Goal: Task Accomplishment & Management: Manage account settings

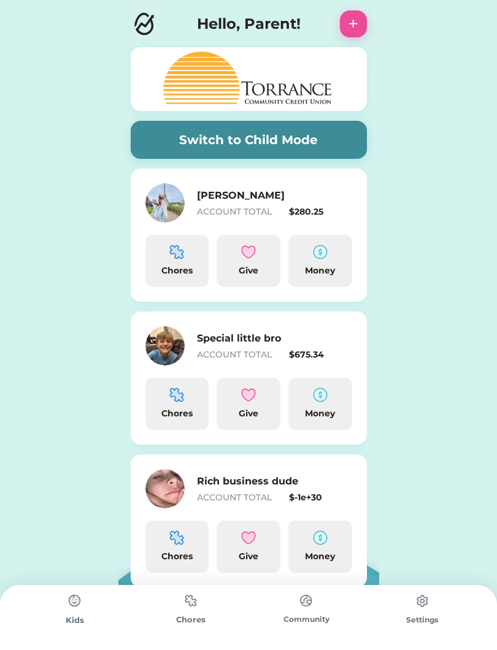
click at [307, 331] on h6 "Special little bro" at bounding box center [258, 338] width 123 height 15
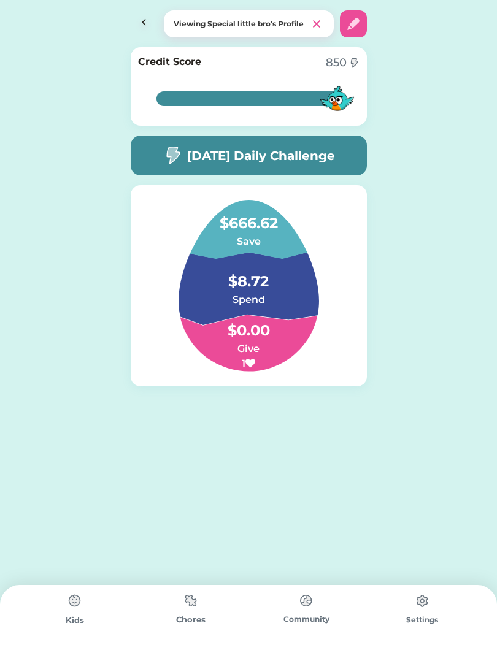
click at [274, 298] on h6 "Spend" at bounding box center [248, 300] width 123 height 15
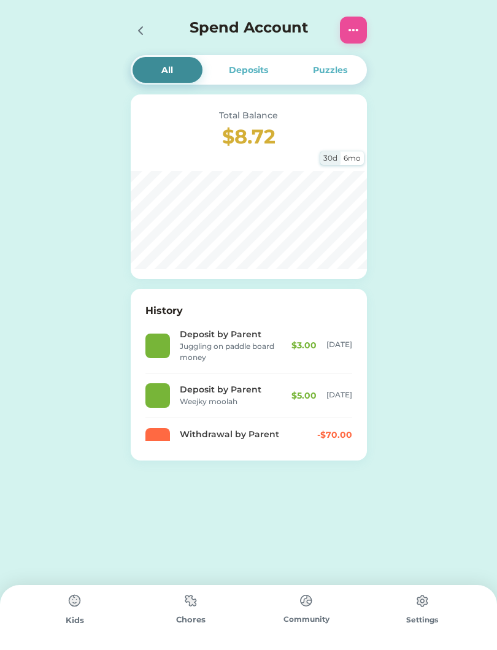
click at [350, 25] on img at bounding box center [353, 30] width 15 height 15
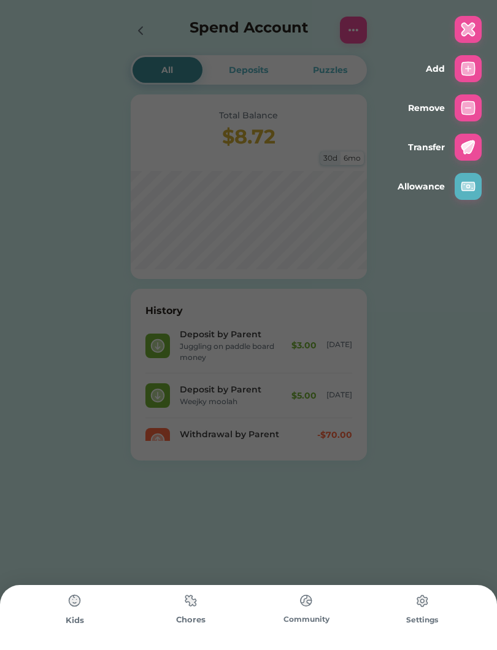
click at [461, 75] on img at bounding box center [468, 68] width 15 height 15
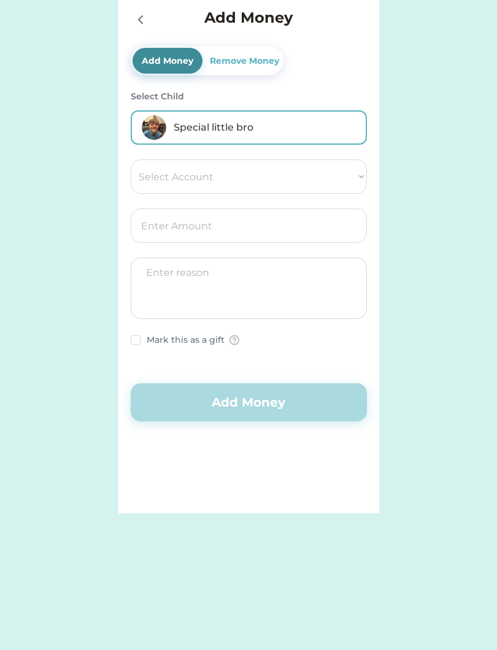
click at [326, 175] on select "Select Account Torrance Community Credit Union Save Give Spend [PERSON_NAME] XS" at bounding box center [249, 176] width 236 height 34
select select ""1348695171700984260__LOOKUP__1710538308055x303368893282901500""
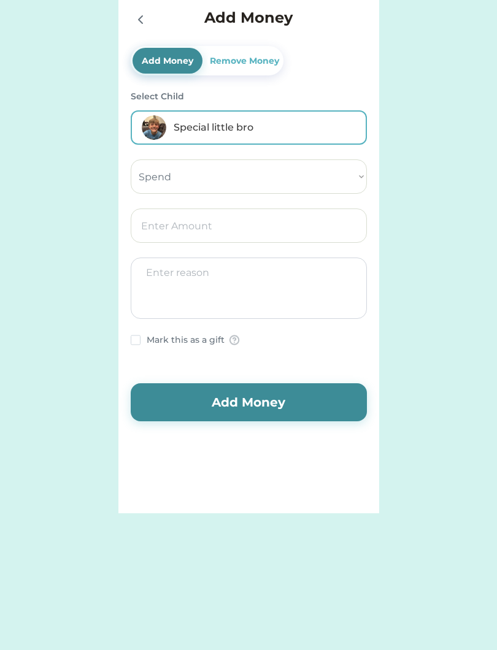
click at [283, 233] on input "input" at bounding box center [249, 226] width 236 height 34
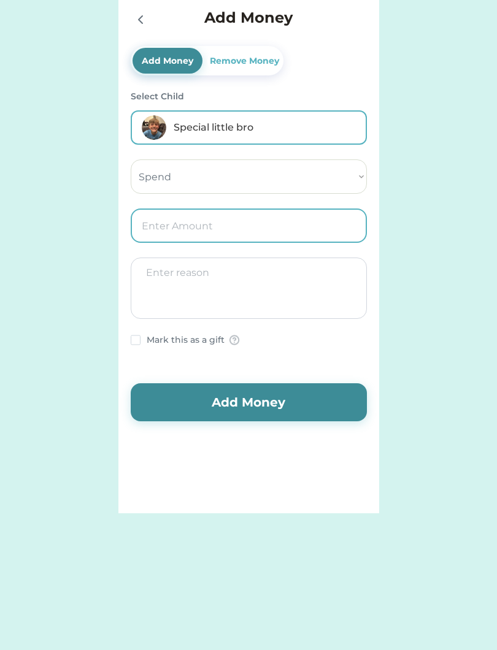
click at [294, 226] on input "input" at bounding box center [249, 226] width 236 height 34
type input "6.00"
click at [164, 283] on textarea at bounding box center [249, 288] width 236 height 61
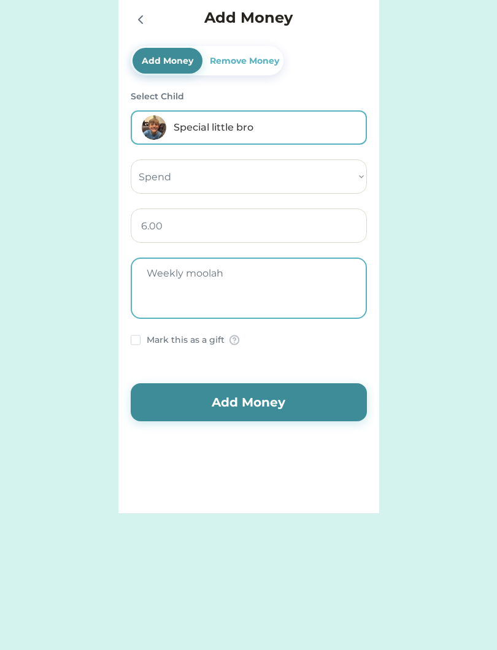
type textarea "Weekly moolah"
click at [320, 412] on button "Add Money" at bounding box center [249, 402] width 236 height 38
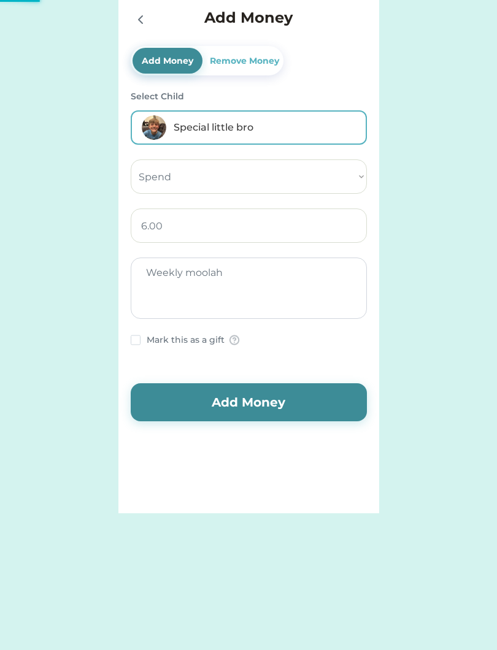
select select ""PLACEHOLDER_1427118222253""
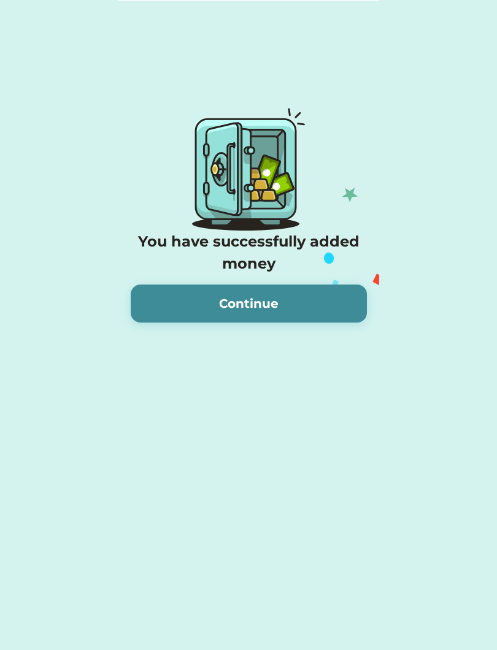
click at [341, 321] on button "Continue" at bounding box center [249, 304] width 236 height 38
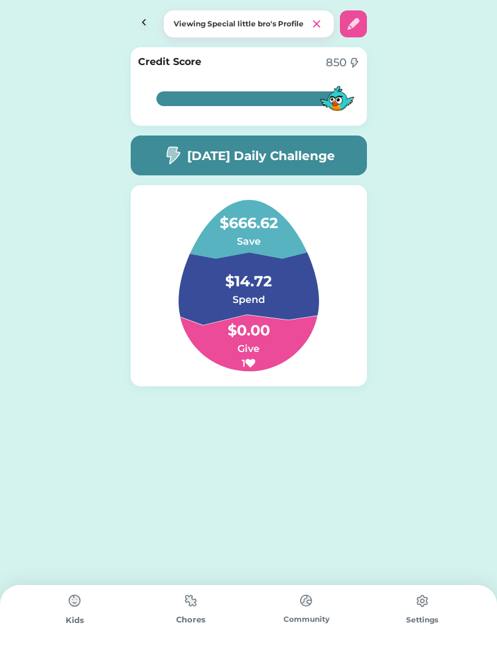
click at [259, 236] on h6 "Save" at bounding box center [248, 241] width 123 height 15
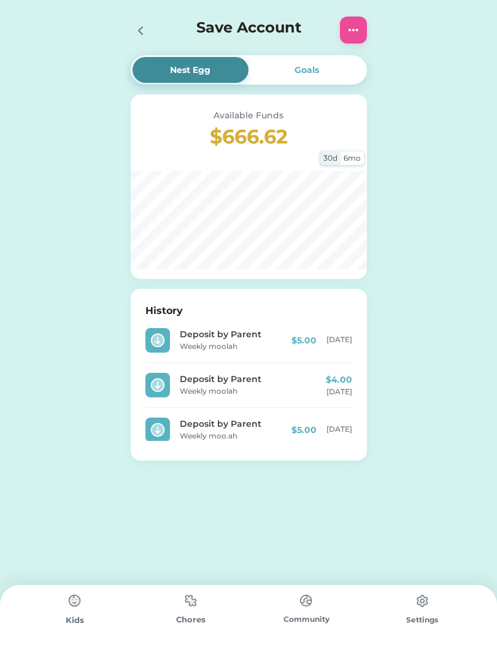
click at [355, 34] on img at bounding box center [353, 30] width 15 height 15
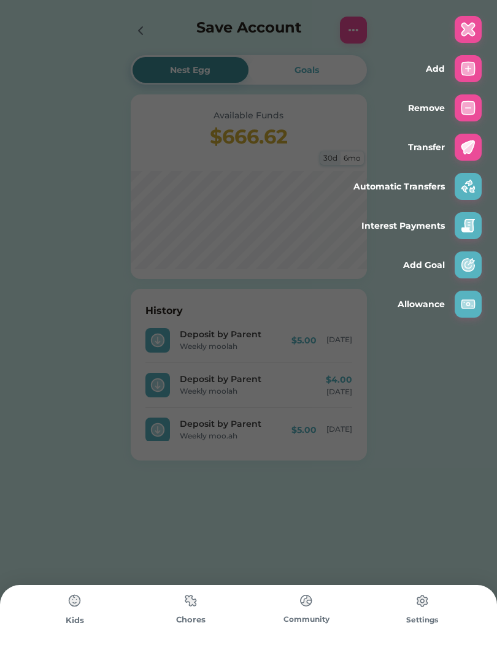
click at [462, 67] on img at bounding box center [468, 68] width 15 height 15
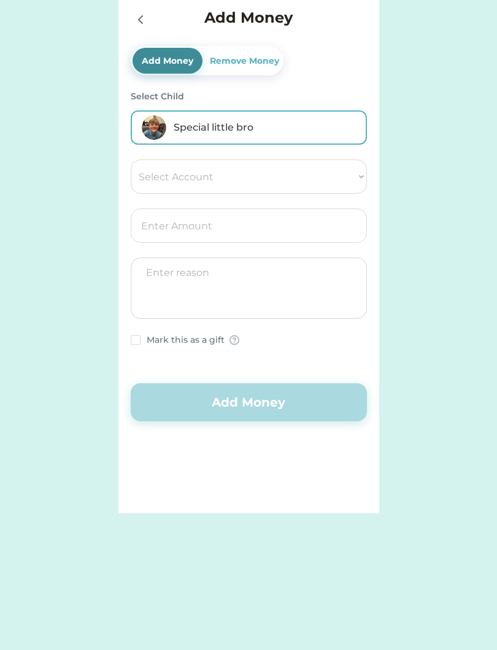
click at [321, 178] on select "Select Account Torrance Community Credit Union Save Give Spend [PERSON_NAME] XS" at bounding box center [249, 176] width 236 height 34
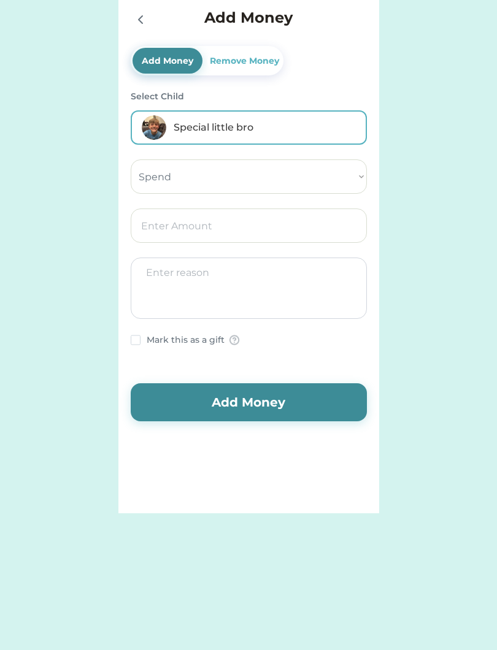
click at [293, 175] on select "Select Account Torrance Community Credit Union Save Give Spend [PERSON_NAME] XS" at bounding box center [249, 176] width 236 height 34
select select ""1348695171700984260__LOOKUP__1710538306130x433937143318132300""
click at [263, 225] on input "input" at bounding box center [249, 226] width 236 height 34
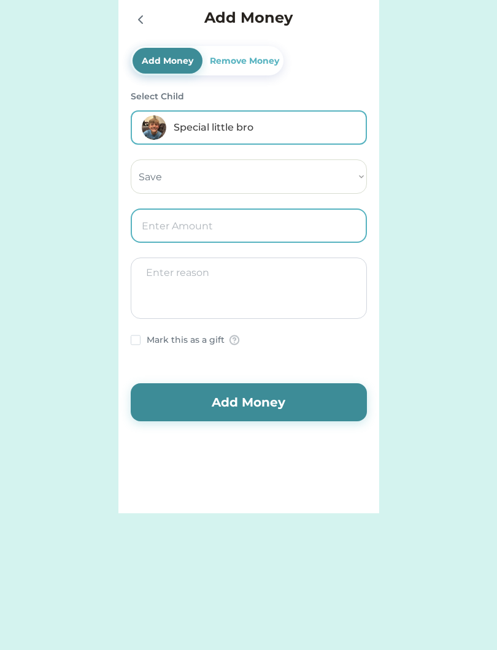
type input "4.00"
click at [243, 302] on textarea at bounding box center [249, 288] width 236 height 61
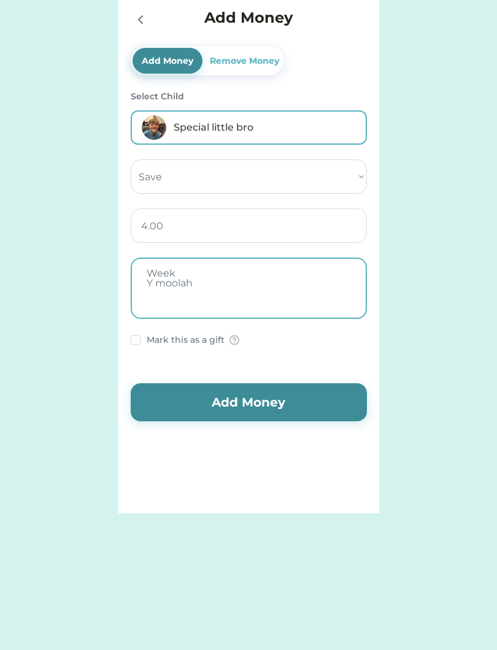
type textarea "Week Y moolah"
click at [302, 411] on button "Add Money" at bounding box center [249, 402] width 236 height 38
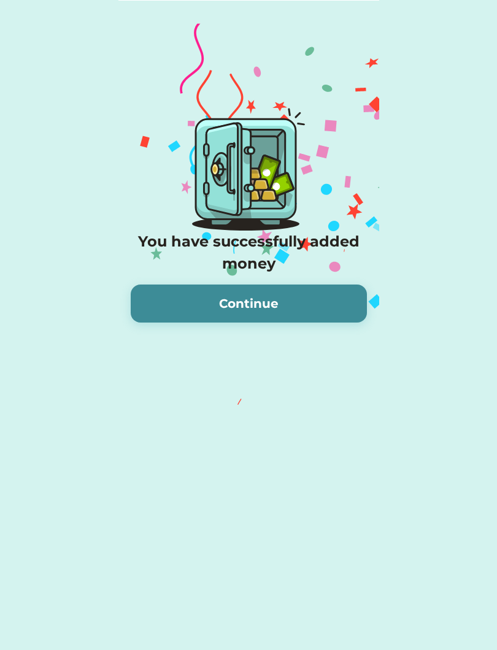
click at [325, 300] on button "Continue" at bounding box center [249, 304] width 236 height 38
